Goal: Task Accomplishment & Management: Manage account settings

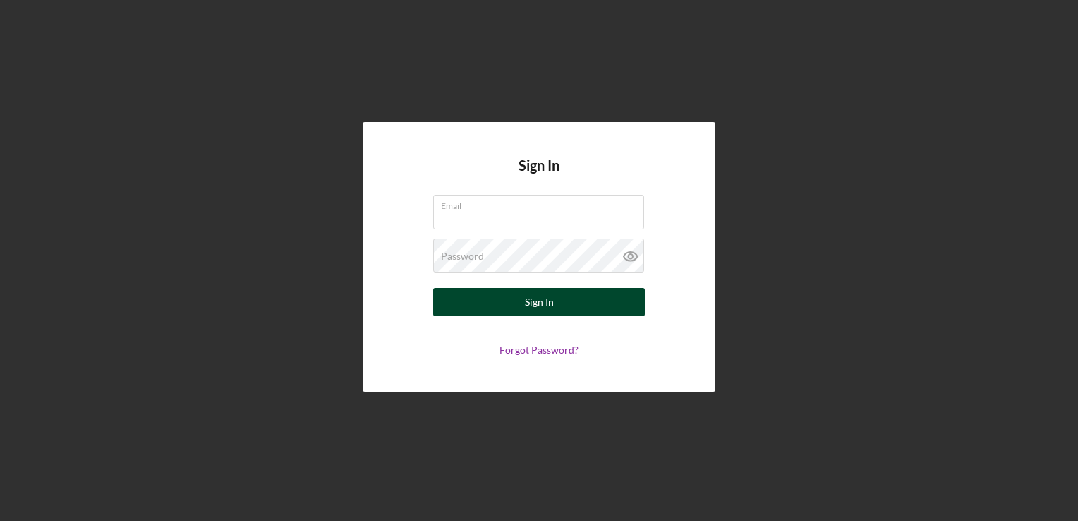
type input "[EMAIL_ADDRESS][DOMAIN_NAME]"
click at [514, 308] on button "Sign In" at bounding box center [539, 302] width 212 height 28
click at [516, 306] on button "Sign In" at bounding box center [539, 302] width 212 height 28
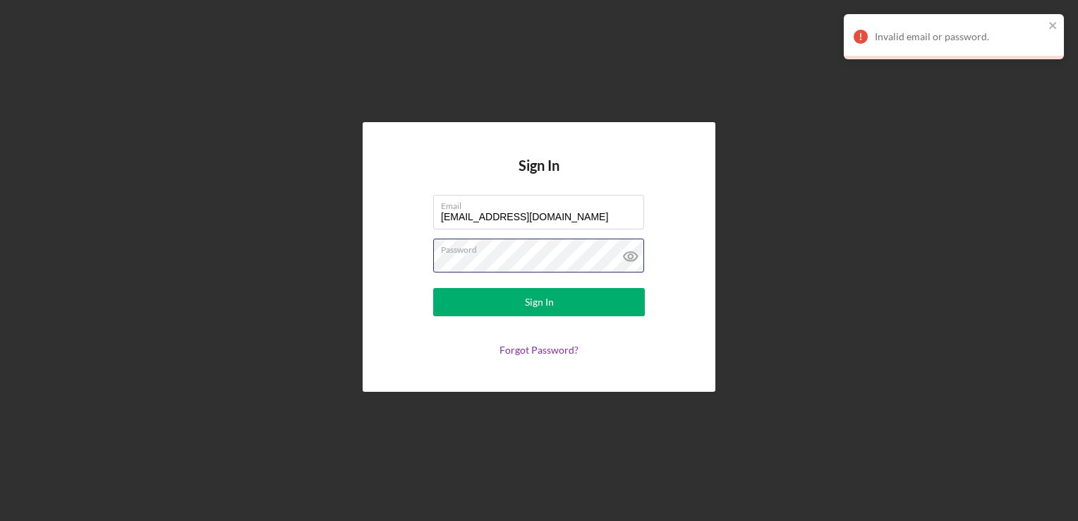
click at [417, 259] on form "Email [EMAIL_ADDRESS][DOMAIN_NAME] Password Sign In Forgot Password?" at bounding box center [539, 275] width 282 height 161
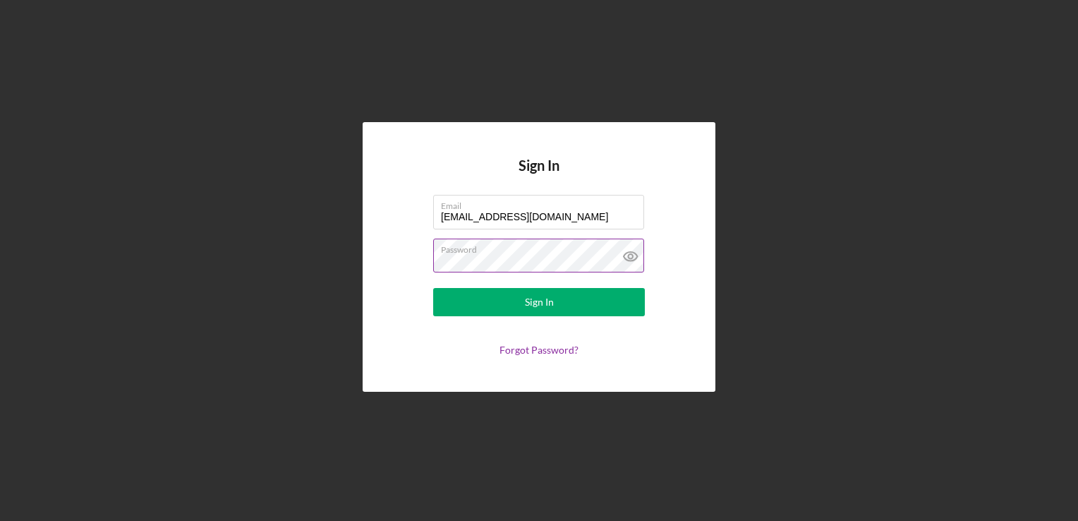
drag, startPoint x: 417, startPoint y: 260, endPoint x: 612, endPoint y: 263, distance: 195.5
click at [613, 263] on icon at bounding box center [630, 255] width 35 height 35
click at [433, 288] on button "Sign In" at bounding box center [539, 302] width 212 height 28
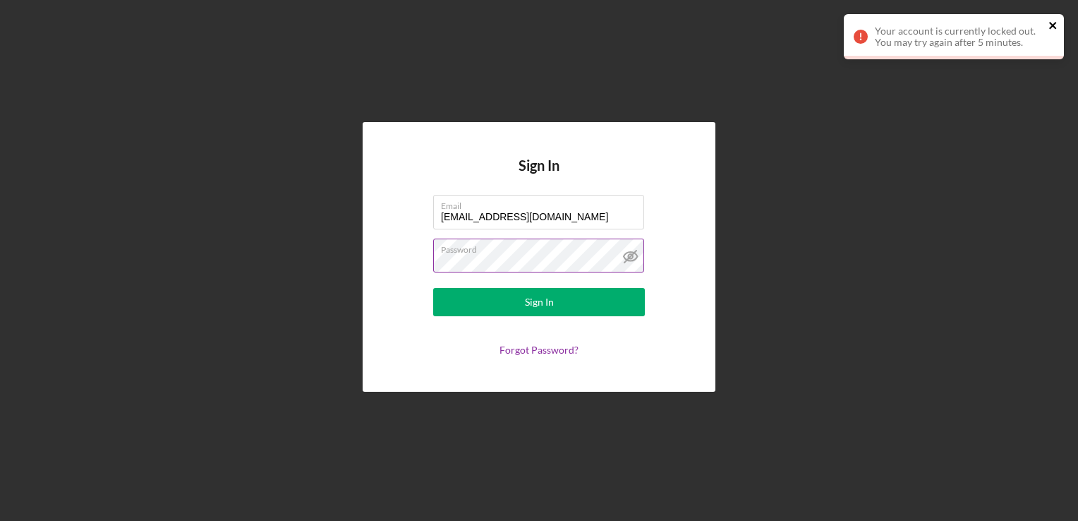
click at [1053, 24] on icon "close" at bounding box center [1052, 25] width 7 height 7
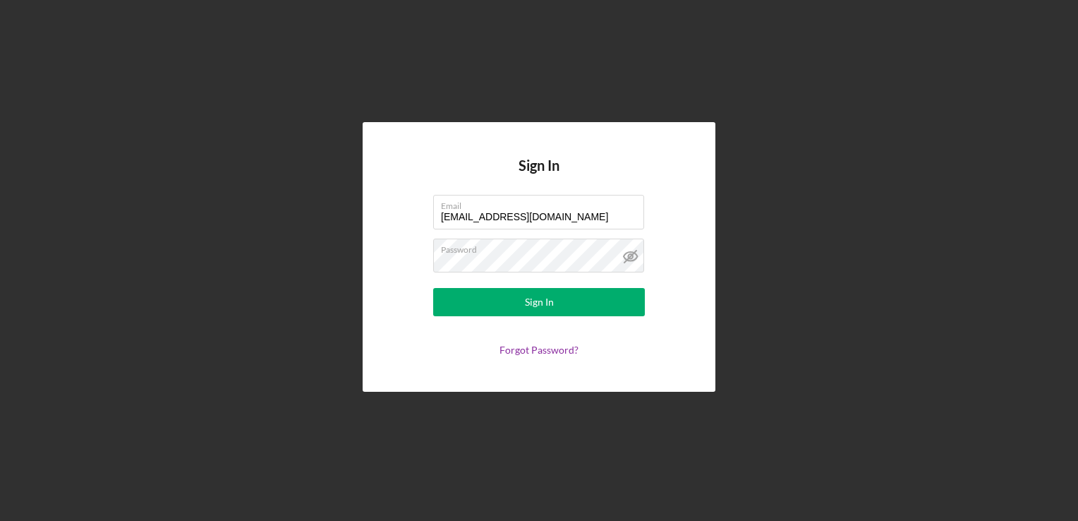
click at [809, 294] on div "Sign In Email [EMAIL_ADDRESS][DOMAIN_NAME] Password Sign In Forgot Password?" at bounding box center [539, 257] width 1064 height 514
